Goal: Task Accomplishment & Management: Manage account settings

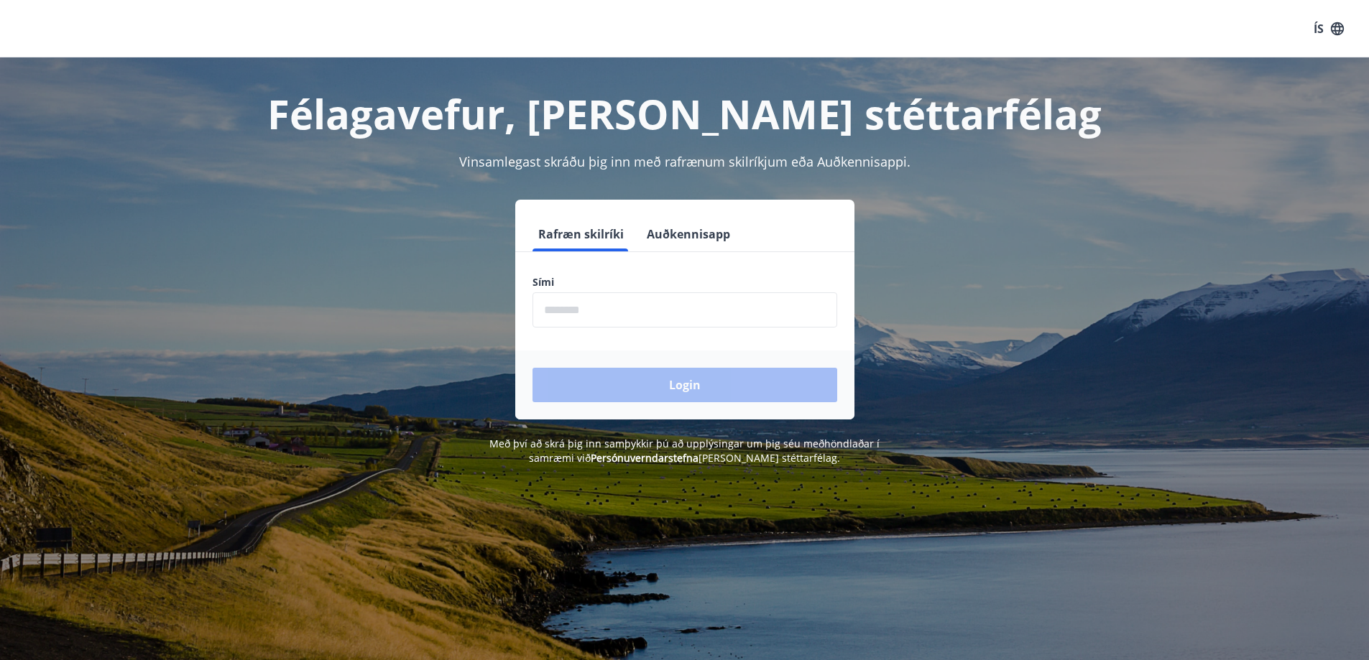
click at [575, 306] on input "phone" at bounding box center [684, 309] width 305 height 35
type input "********"
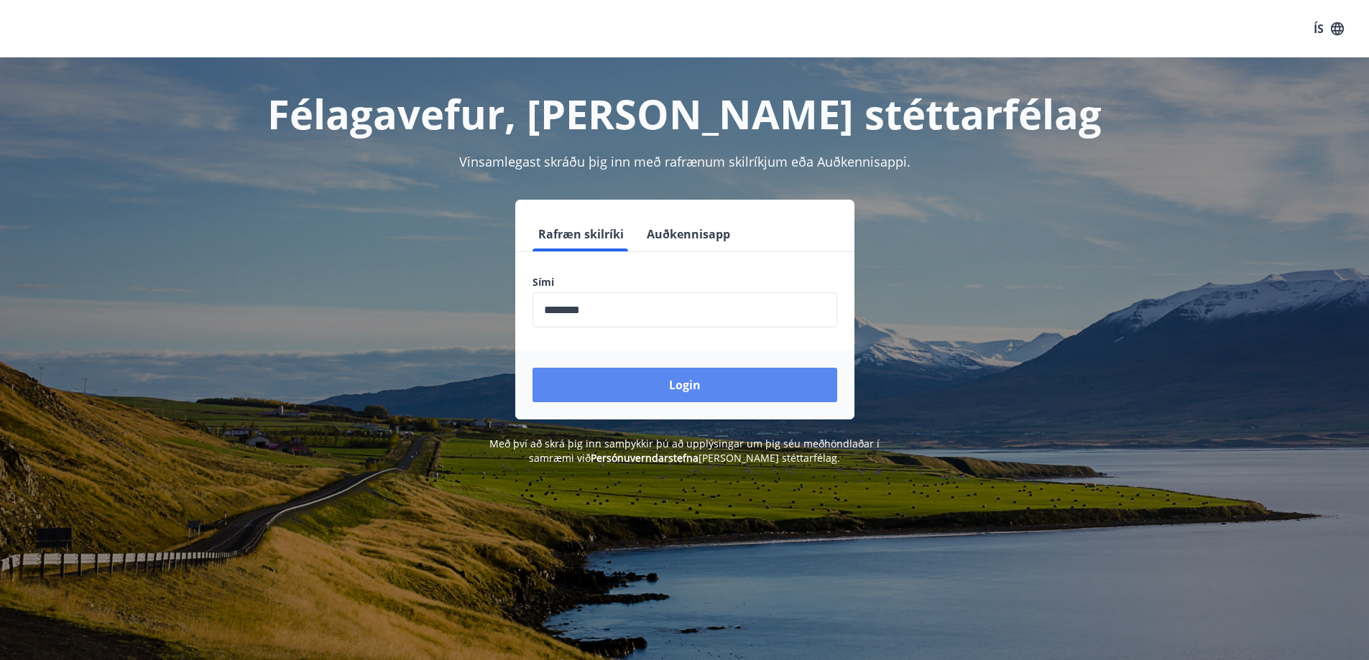
click at [623, 379] on button "Login" at bounding box center [684, 385] width 305 height 34
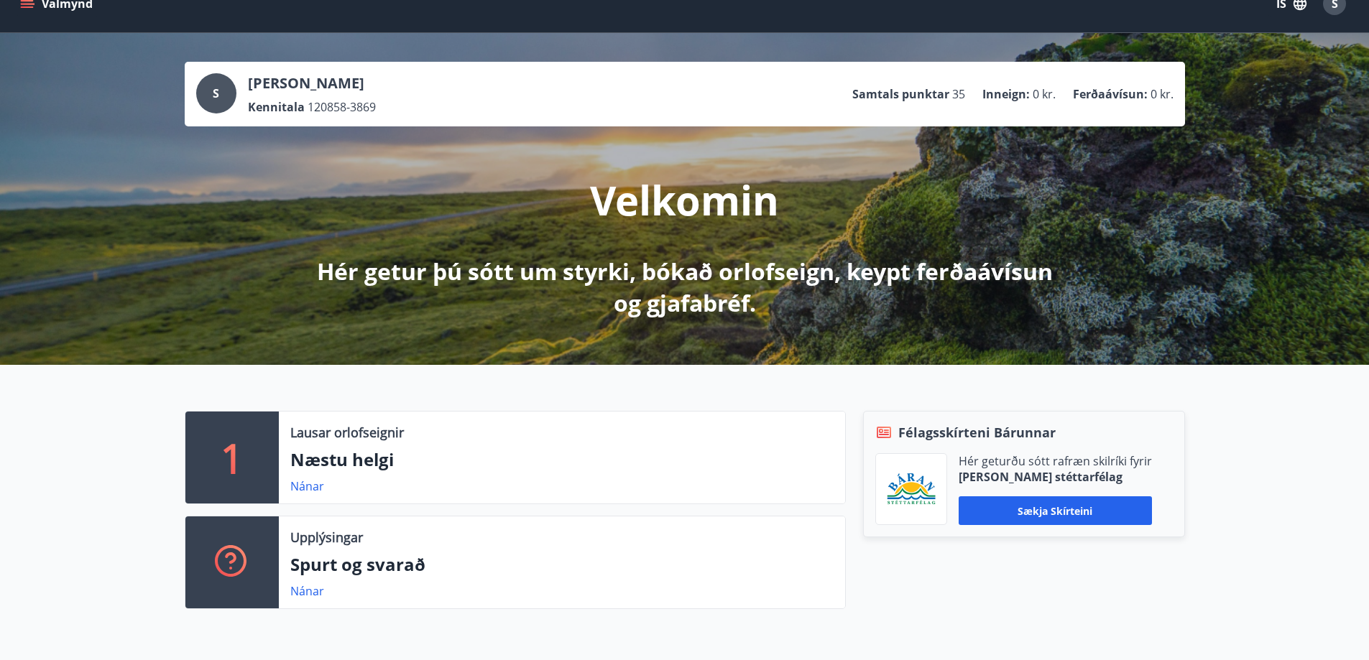
scroll to position [72, 0]
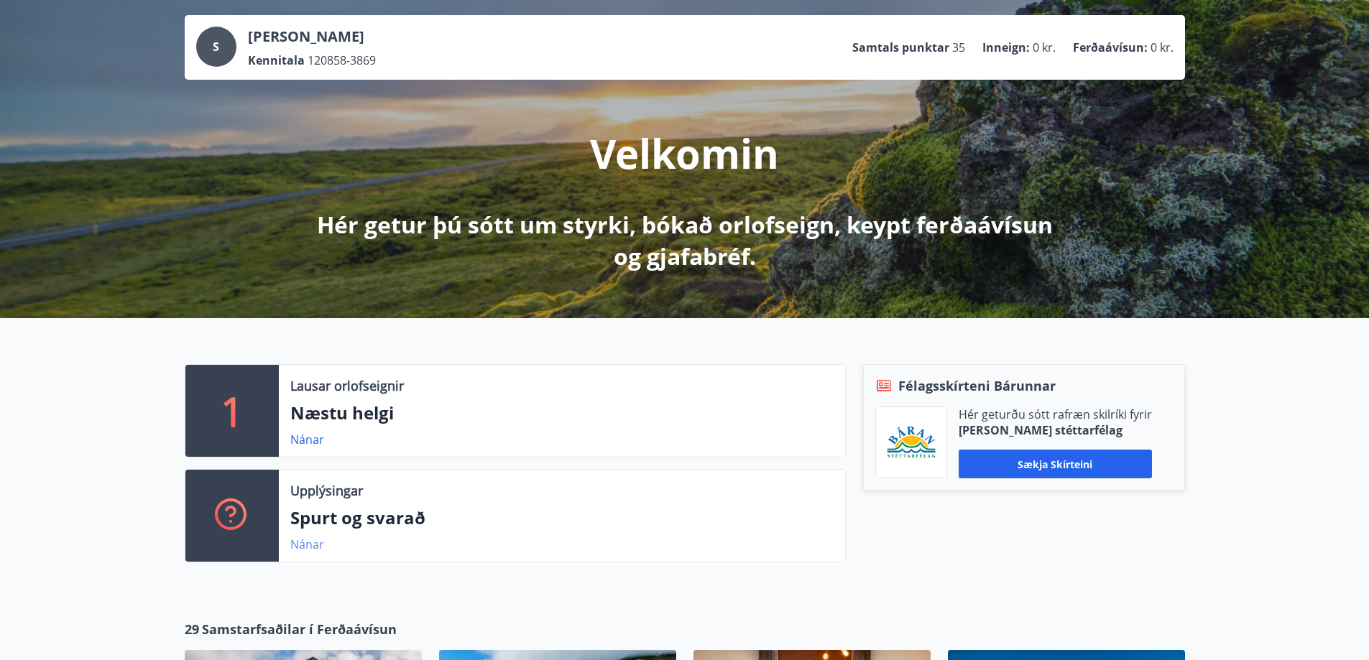
click at [302, 544] on link "Nánar" at bounding box center [307, 545] width 34 height 16
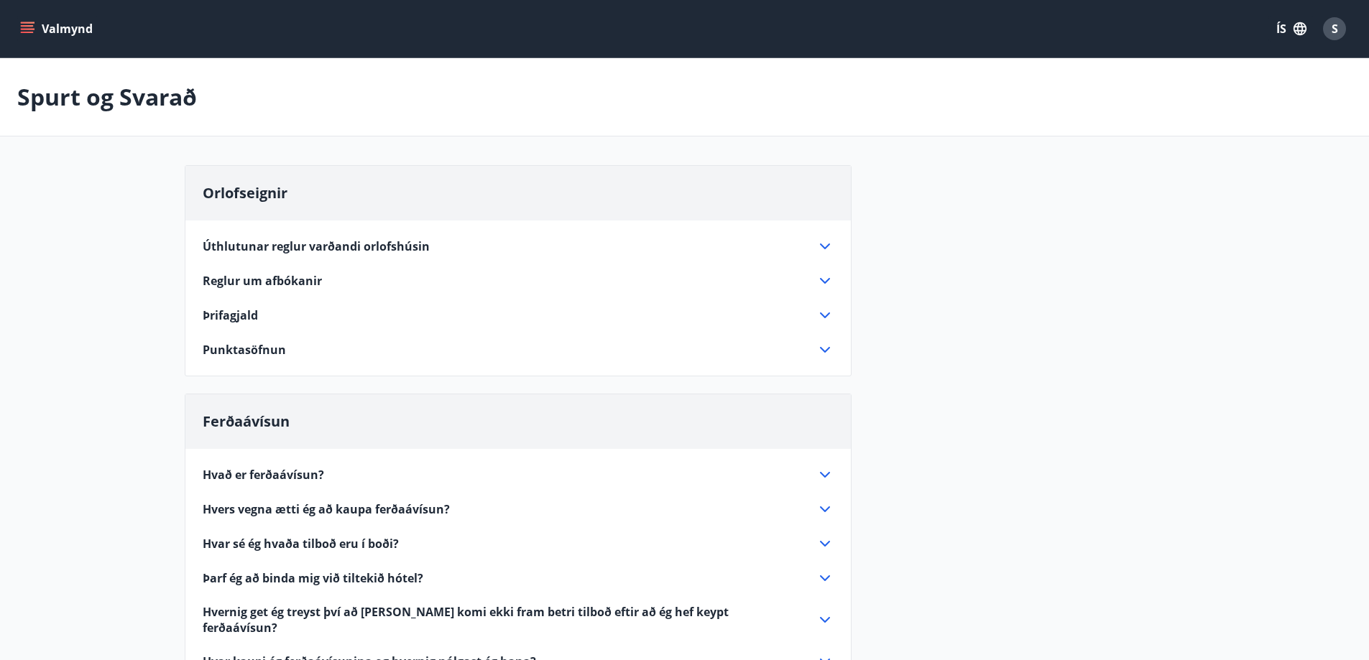
click at [1333, 28] on span "S" at bounding box center [1334, 29] width 6 height 16
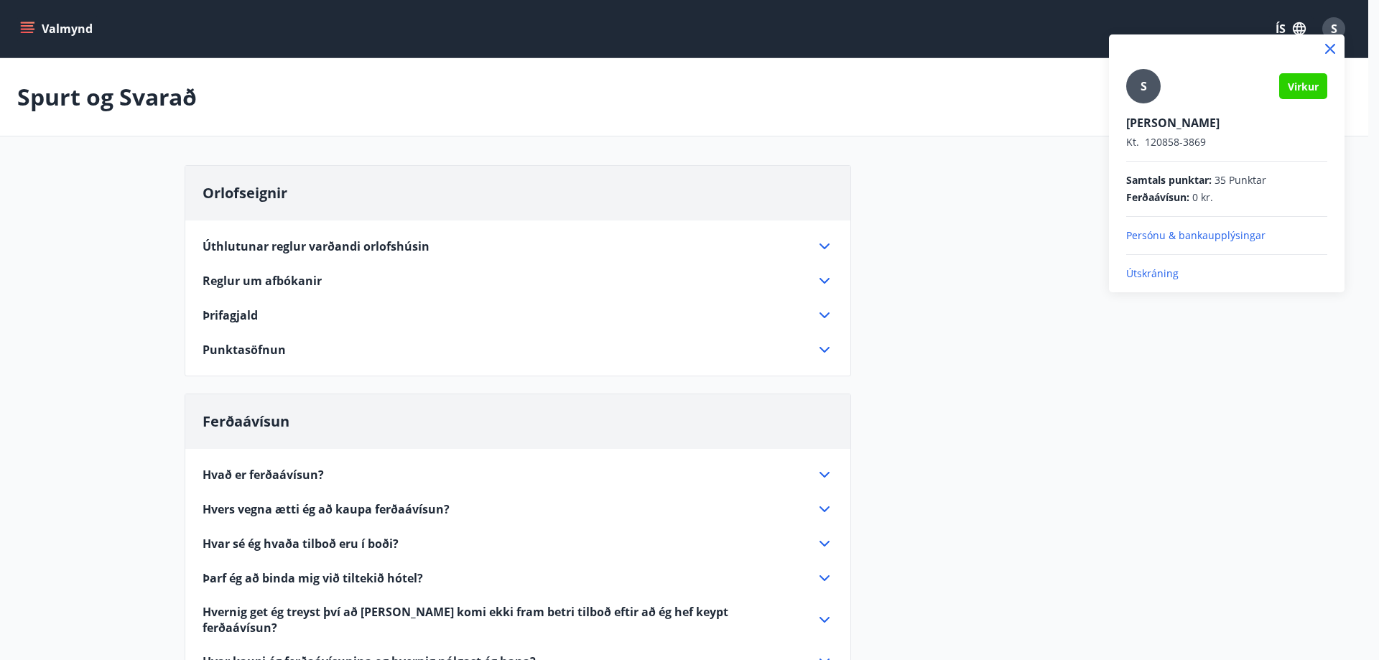
click at [1159, 276] on p "Útskráning" at bounding box center [1227, 274] width 201 height 14
